Goal: Find specific page/section: Find specific page/section

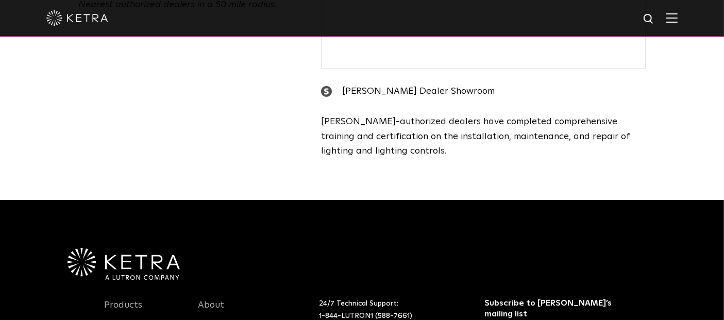
scroll to position [319, 0]
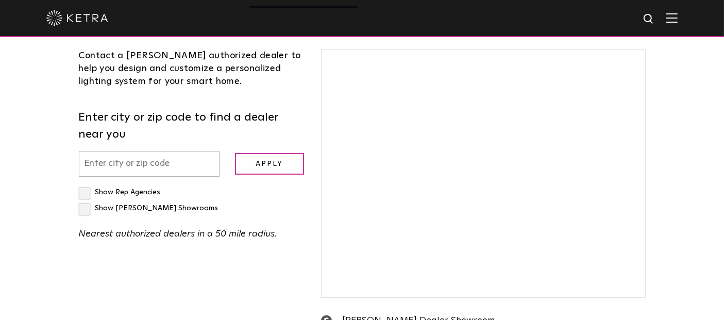
click at [181, 151] on input "text" at bounding box center [149, 164] width 141 height 26
click at [201, 151] on input "text" at bounding box center [149, 164] width 141 height 26
type input "chicago il"
click at [235, 153] on input "Apply" at bounding box center [269, 164] width 69 height 22
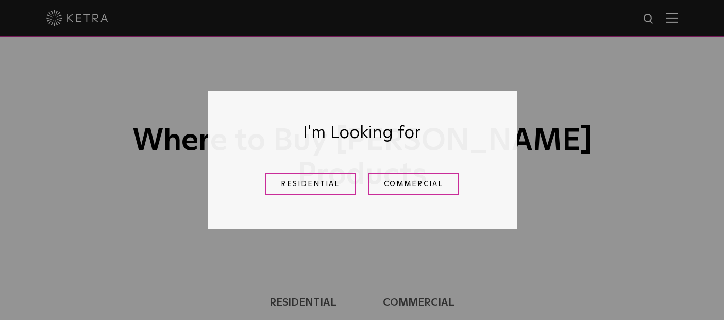
click at [296, 188] on link "Residential" at bounding box center [310, 184] width 90 height 22
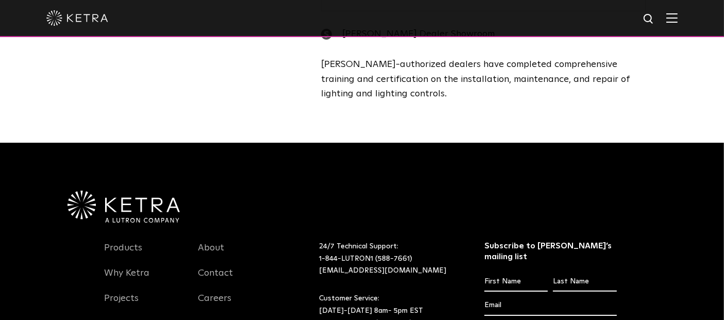
scroll to position [319, 0]
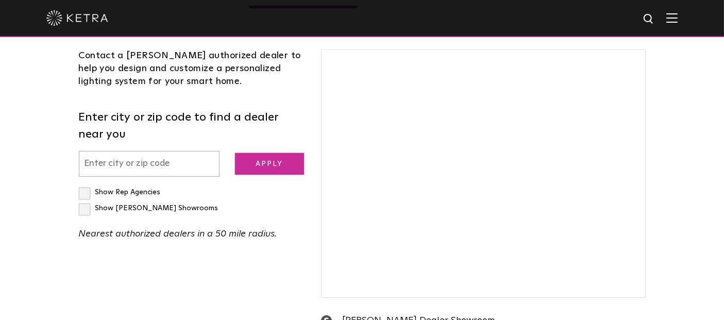
click at [260, 153] on input "Apply" at bounding box center [269, 164] width 69 height 22
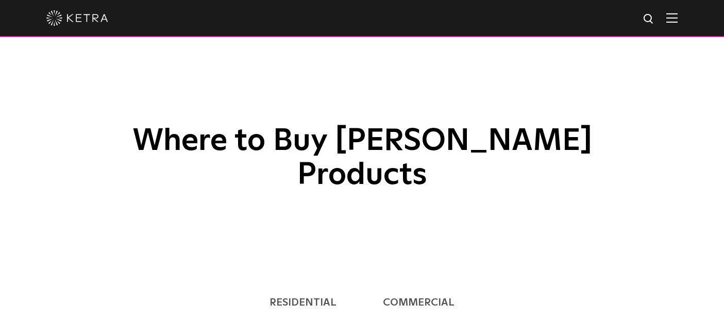
scroll to position [377, 0]
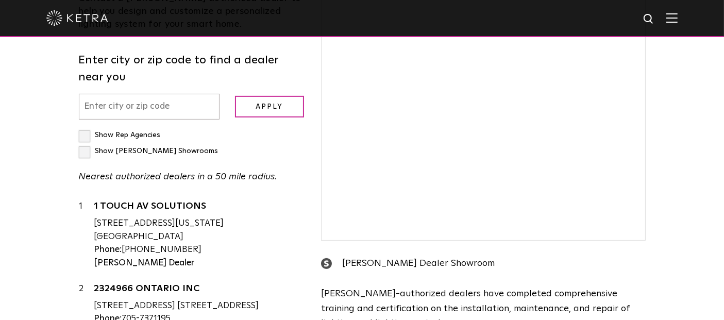
click at [134, 94] on input "text" at bounding box center [149, 107] width 141 height 26
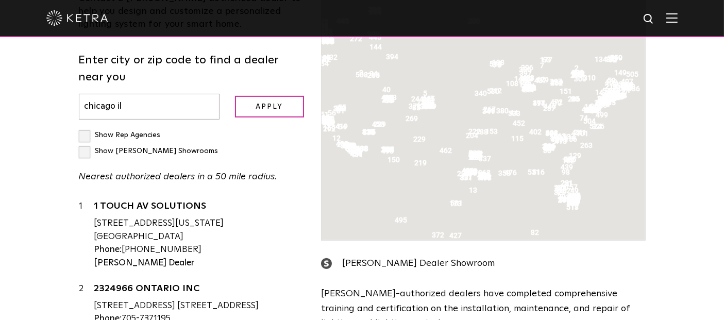
click at [235, 96] on input "Apply" at bounding box center [269, 107] width 69 height 22
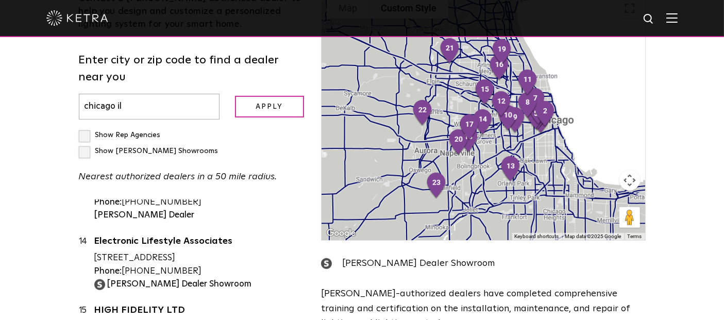
scroll to position [262, 0]
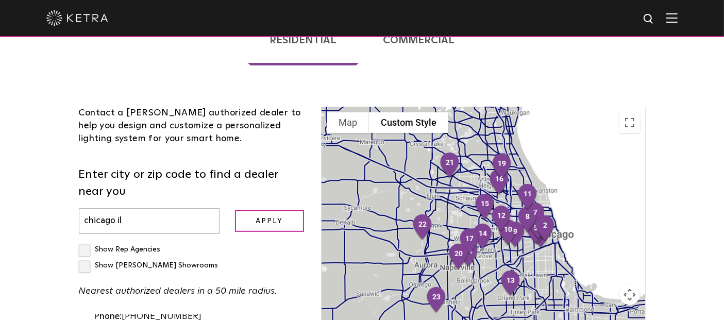
drag, startPoint x: 137, startPoint y: 187, endPoint x: 57, endPoint y: 183, distance: 79.4
click at [57, 183] on div "Loading... Residential Commercial Contact a Ketra authorized dealer to help you…" at bounding box center [362, 277] width 724 height 560
type input "st. louis mo"
click at [235, 210] on input "Apply" at bounding box center [269, 221] width 69 height 22
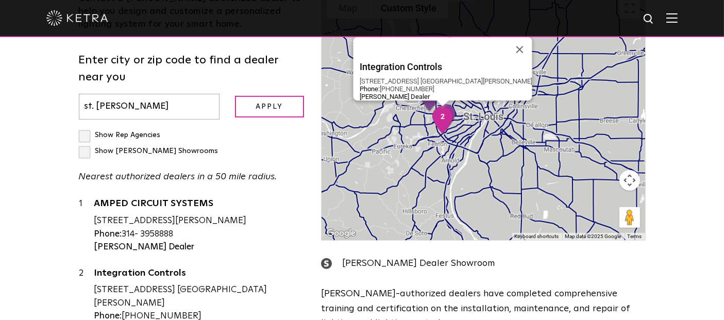
scroll to position [0, 0]
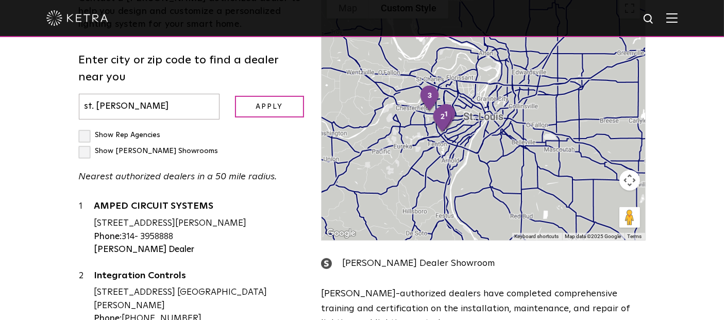
drag, startPoint x: 160, startPoint y: 73, endPoint x: 51, endPoint y: 68, distance: 109.3
click at [52, 68] on div "Loading... Residential Commercial Contact a Ketra authorized dealer to help you…" at bounding box center [362, 163] width 724 height 560
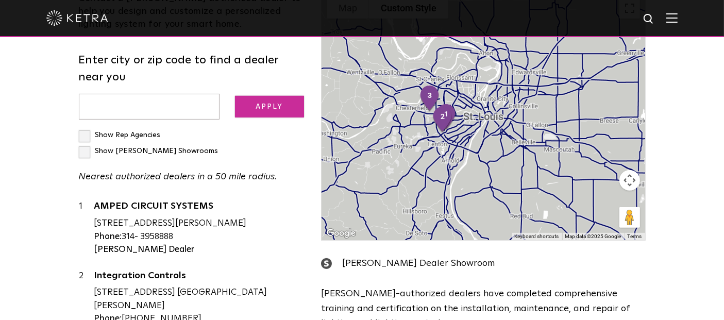
click at [243, 96] on input "Apply" at bounding box center [269, 107] width 69 height 22
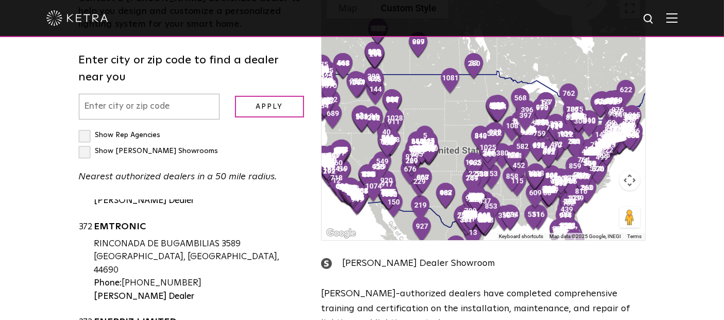
scroll to position [28601, 0]
